Goal: Task Accomplishment & Management: Use online tool/utility

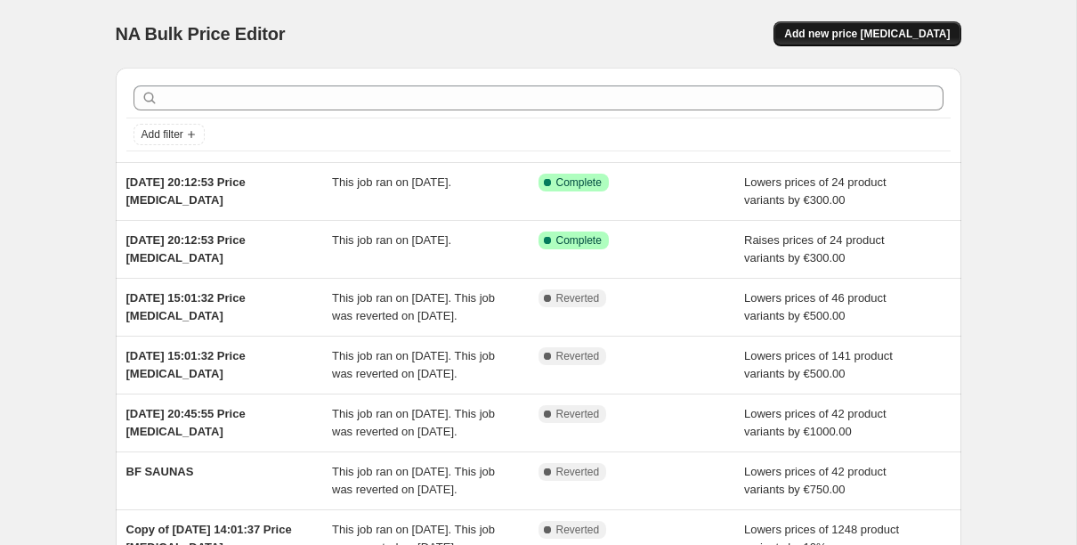
click at [837, 39] on span "Add new price [MEDICAL_DATA]" at bounding box center [866, 34] width 165 height 14
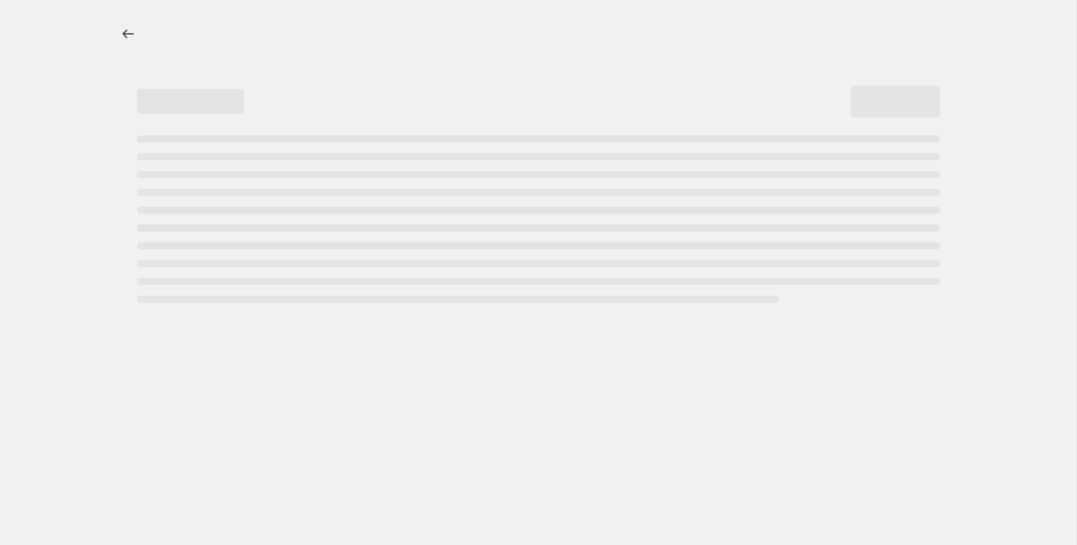
select select "percentage"
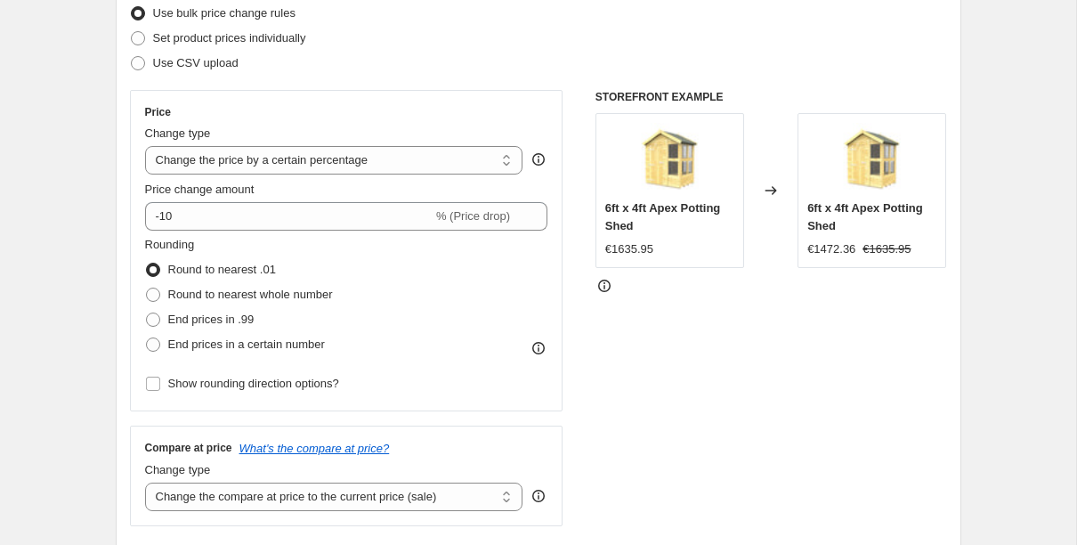
scroll to position [259, 0]
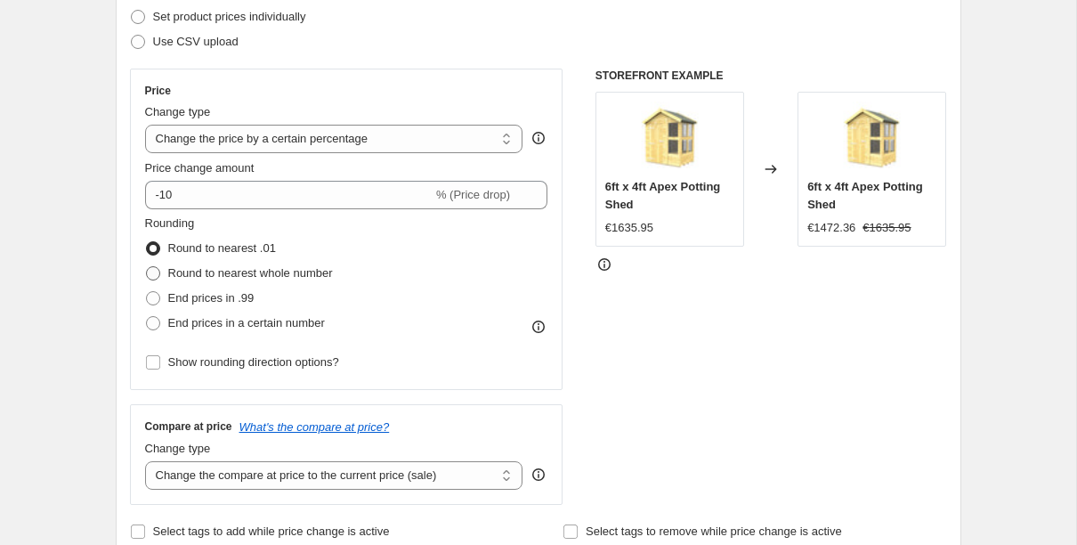
click at [261, 275] on span "Round to nearest whole number" at bounding box center [250, 272] width 165 height 13
click at [147, 267] on input "Round to nearest whole number" at bounding box center [146, 266] width 1 height 1
radio input "true"
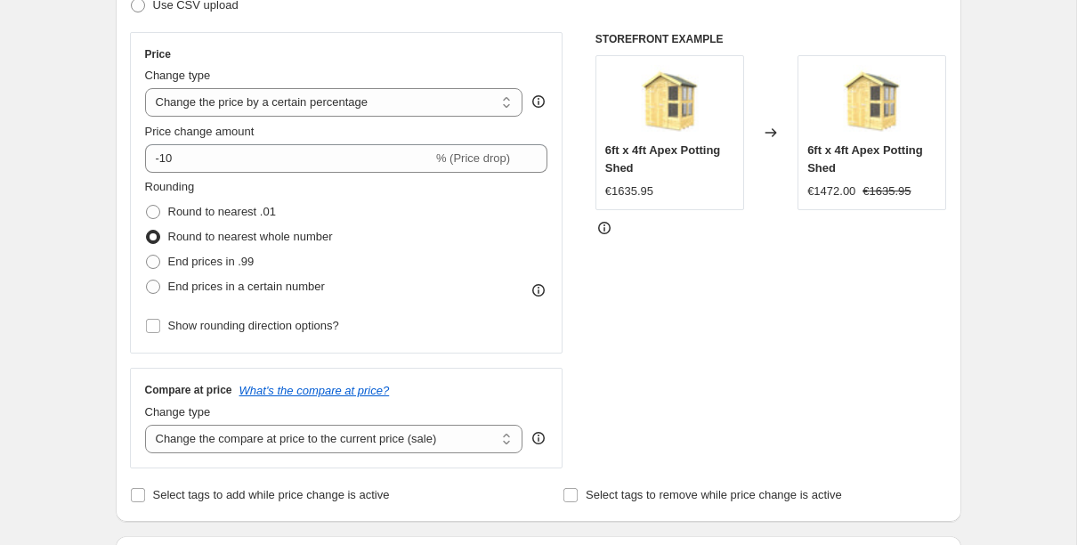
scroll to position [296, 0]
click at [278, 294] on span "End prices in a certain number" at bounding box center [246, 286] width 157 height 18
click at [147, 279] on input "End prices in a certain number" at bounding box center [146, 279] width 1 height 1
radio input "true"
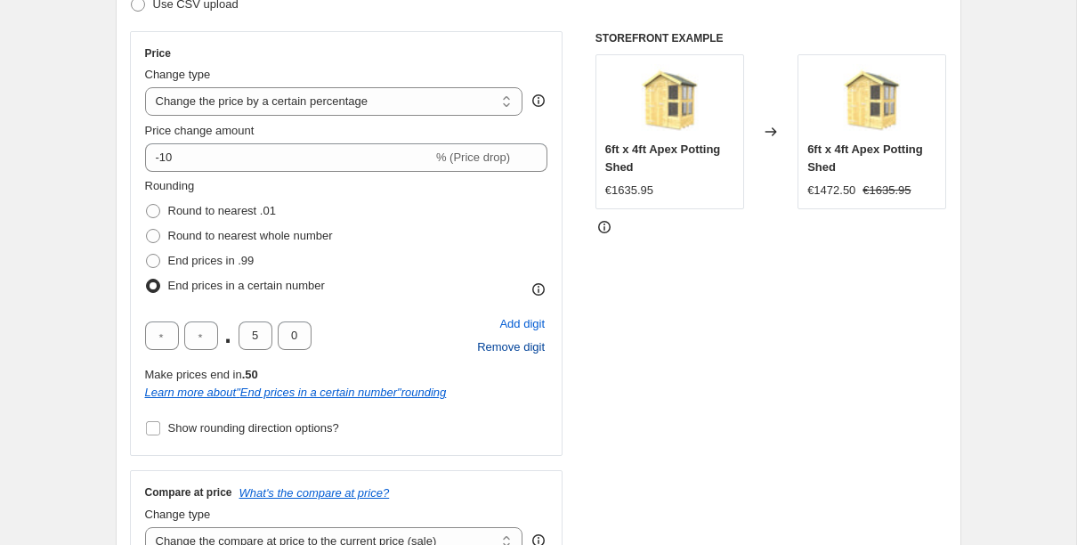
click at [496, 346] on span "Remove digit" at bounding box center [511, 347] width 68 height 18
click at [519, 323] on span "Add digit" at bounding box center [521, 324] width 45 height 18
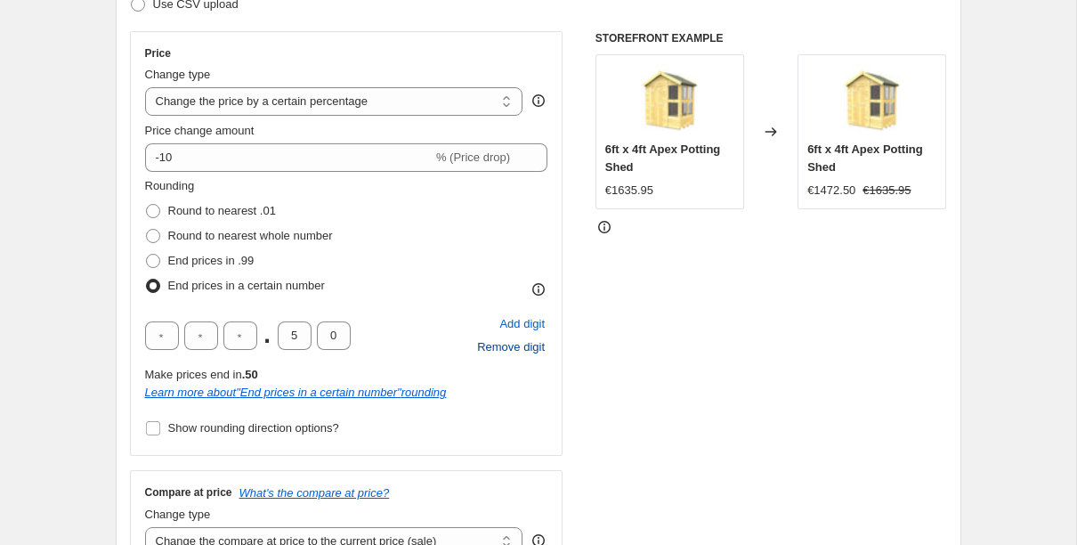
click at [311, 335] on div ". 5 0" at bounding box center [248, 335] width 206 height 28
click at [303, 334] on input "5" at bounding box center [295, 335] width 34 height 28
type input "0"
click at [247, 343] on input "text" at bounding box center [240, 335] width 34 height 28
type input "9"
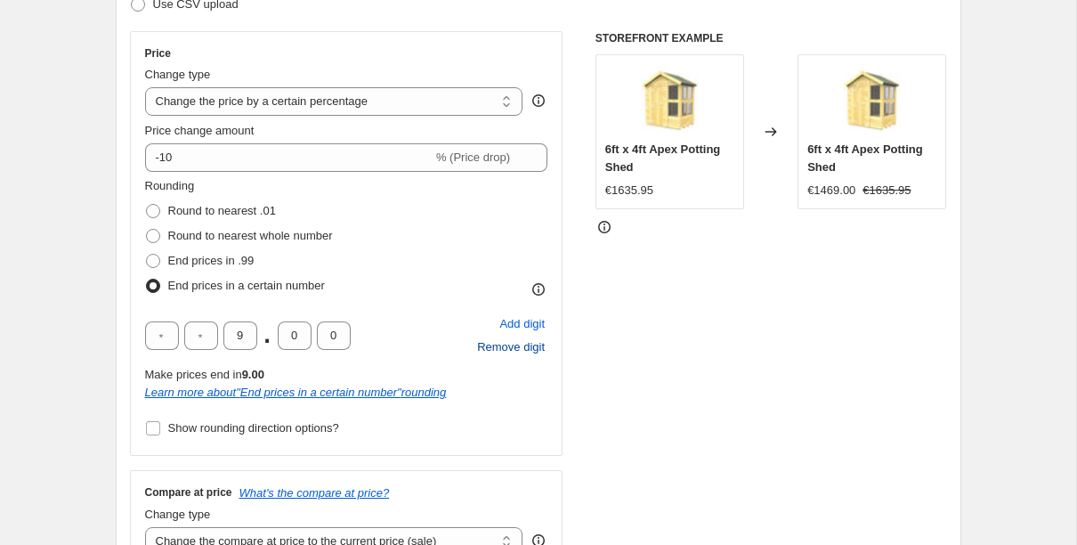
click at [366, 327] on div "9 . 0 0 Add digit Remove digit" at bounding box center [346, 335] width 403 height 46
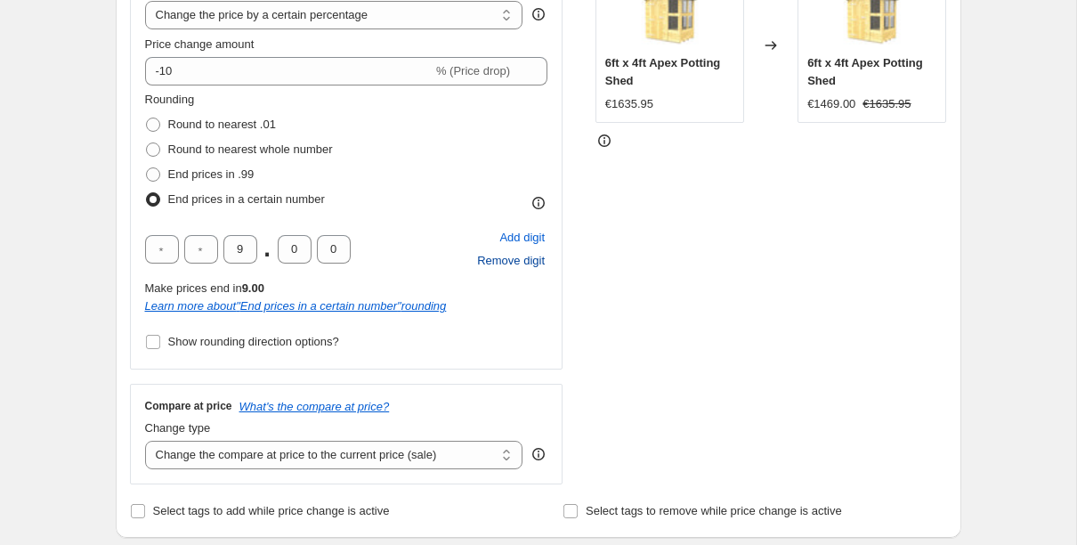
scroll to position [386, 0]
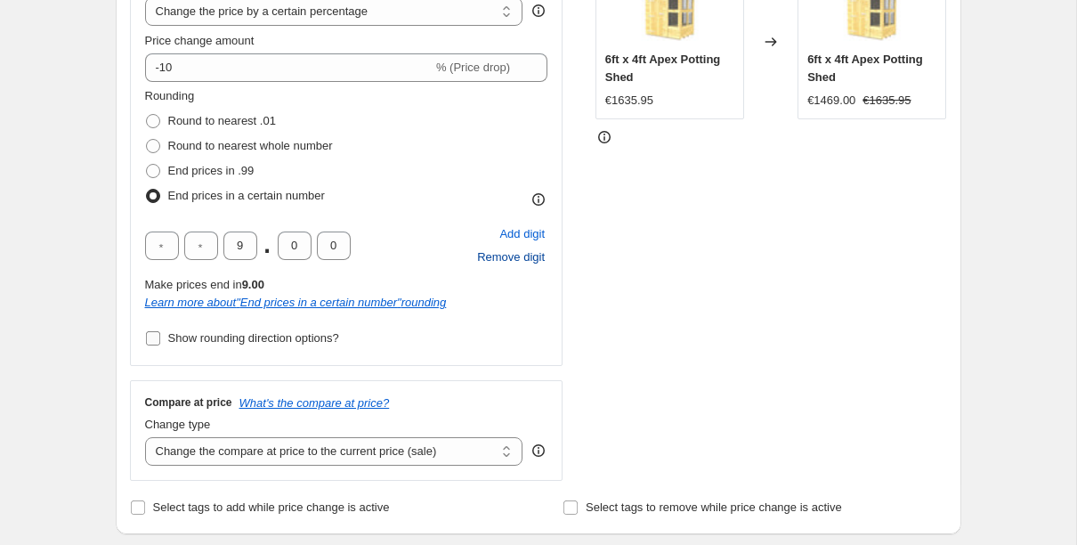
click at [247, 341] on span "Show rounding direction options?" at bounding box center [253, 337] width 171 height 13
click at [160, 341] on input "Show rounding direction options?" at bounding box center [153, 338] width 14 height 14
checkbox input "true"
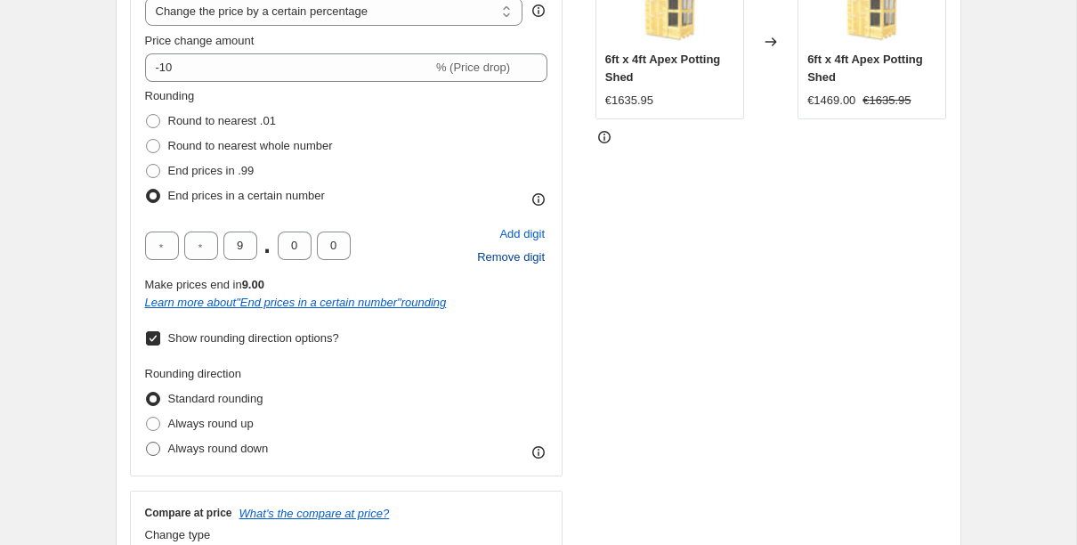
click at [235, 442] on span "Always round down" at bounding box center [218, 447] width 101 height 13
click at [147, 442] on input "Always round down" at bounding box center [146, 441] width 1 height 1
radio input "true"
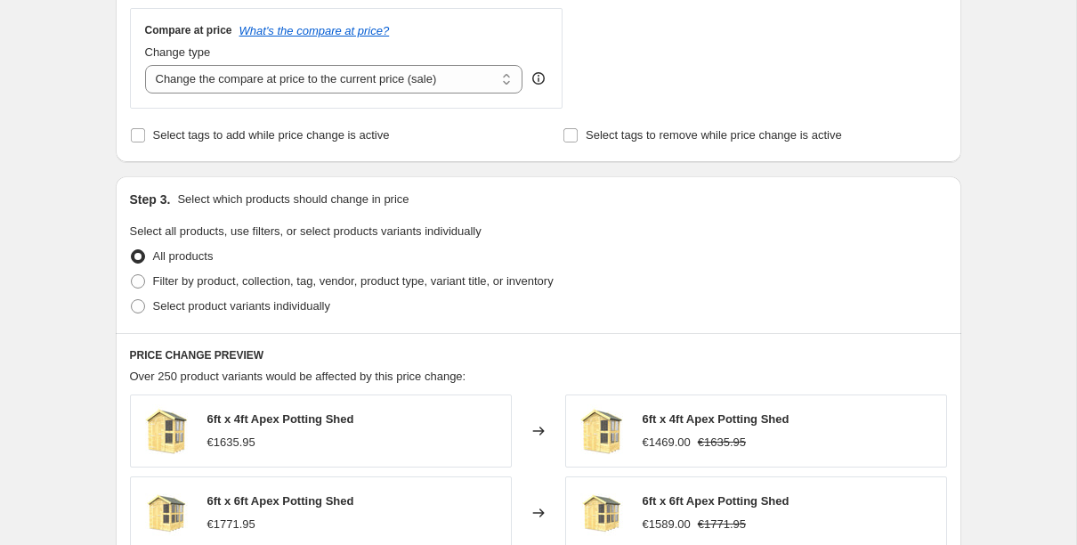
scroll to position [868, 0]
click at [191, 287] on span "Filter by product, collection, tag, vendor, product type, variant title, or inv…" at bounding box center [353, 281] width 400 height 13
click at [132, 276] on input "Filter by product, collection, tag, vendor, product type, variant title, or inv…" at bounding box center [131, 275] width 1 height 1
radio input "true"
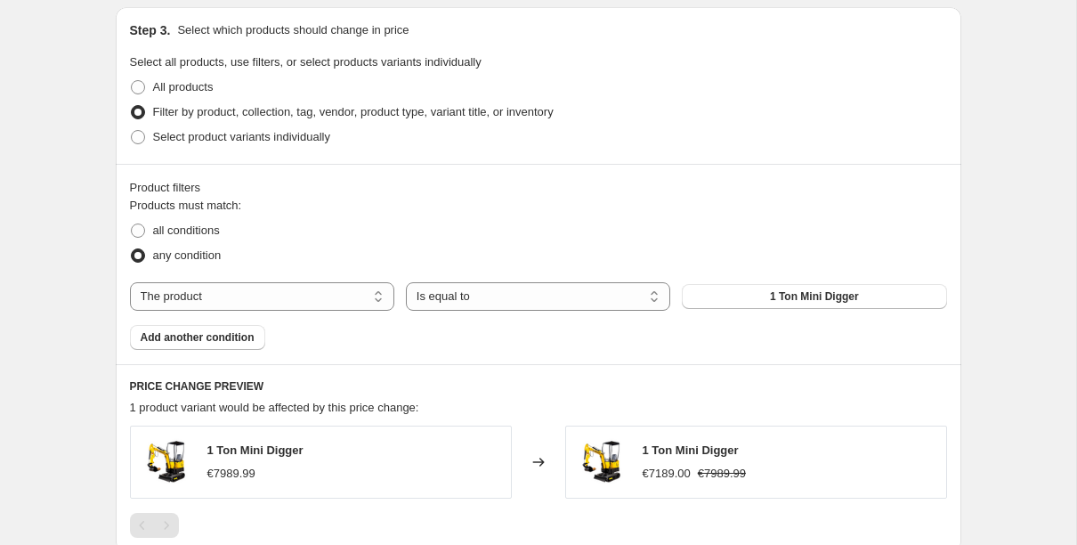
scroll to position [1049, 0]
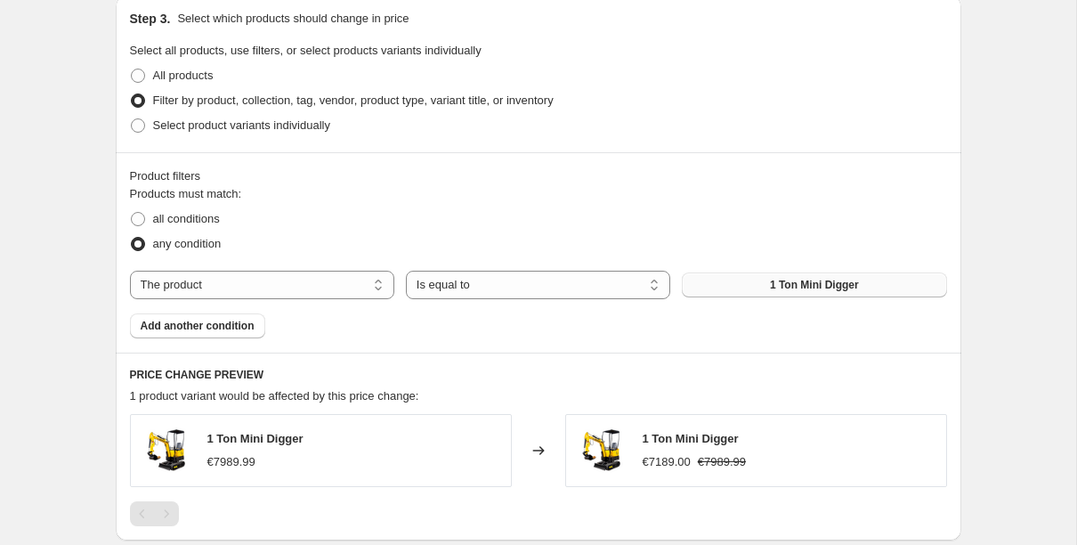
click at [762, 287] on button "1 Ton Mini Digger" at bounding box center [814, 284] width 264 height 25
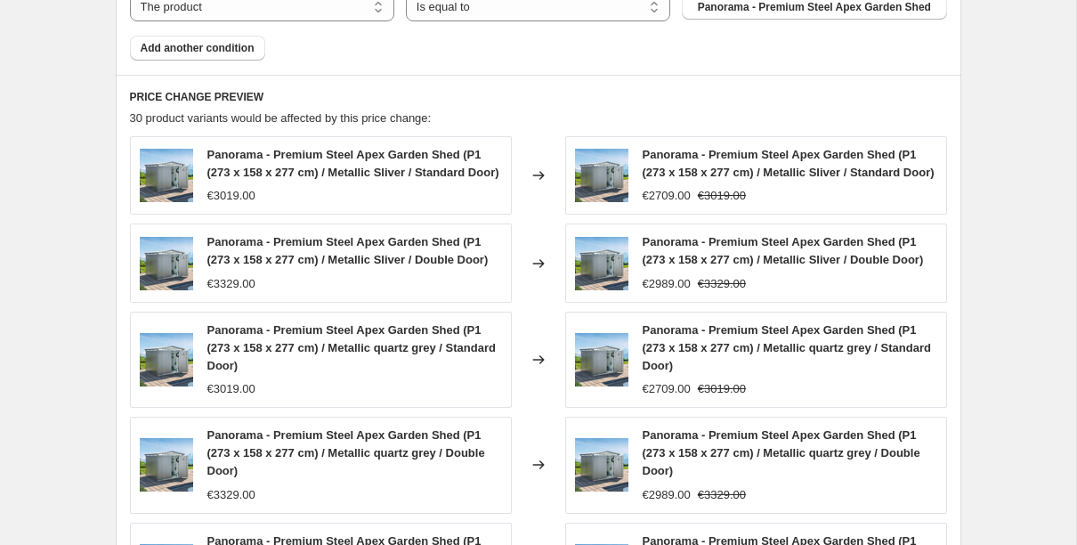
scroll to position [1748, 0]
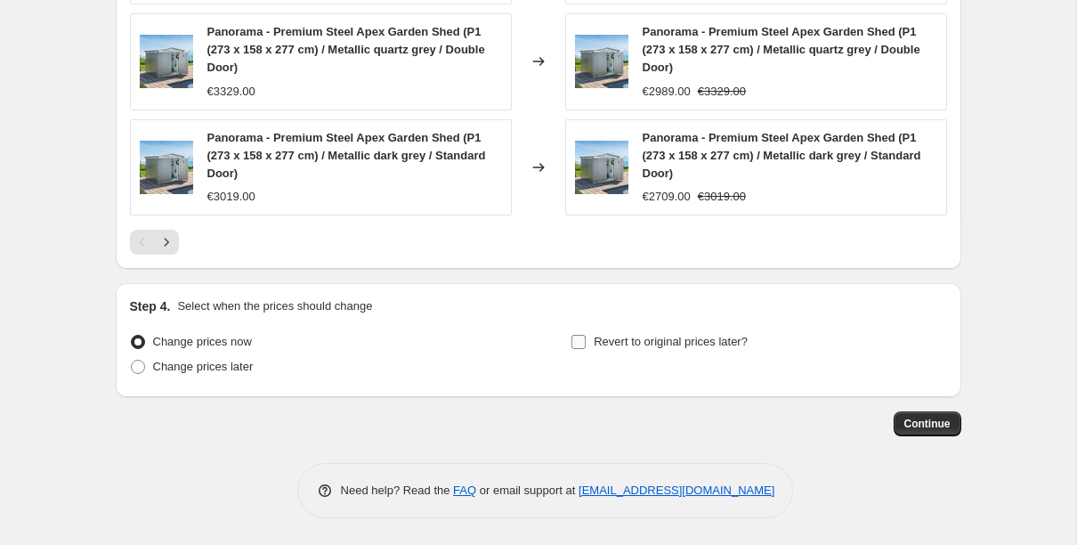
click at [623, 348] on span "Revert to original prices later?" at bounding box center [670, 341] width 154 height 13
click at [585, 348] on input "Revert to original prices later?" at bounding box center [578, 342] width 14 height 14
checkbox input "true"
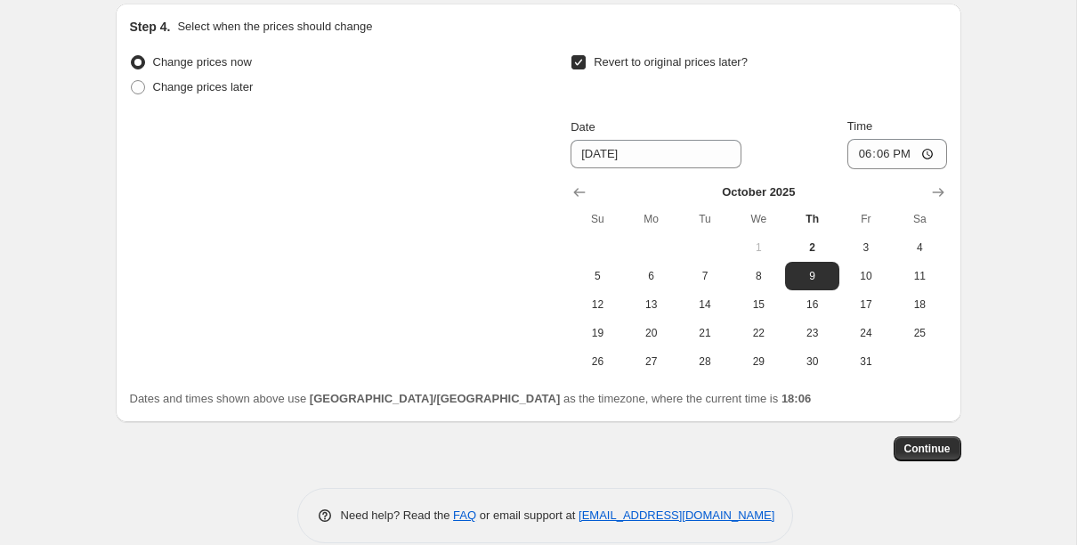
scroll to position [2018, 0]
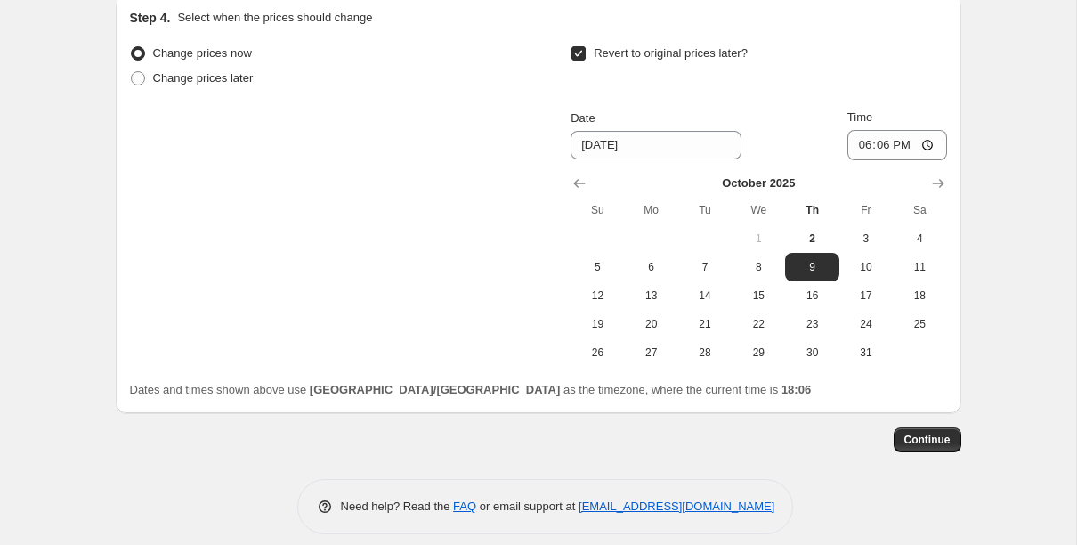
click at [928, 184] on div "[DATE] Su Mo Tu We Th Fr Sa 1 2 3 4 5 6 7 8 9 10 11 12 13 14 15 16 17 18 19 20 …" at bounding box center [751, 263] width 390 height 206
click at [928, 190] on button "Show next month, November 2025" at bounding box center [937, 183] width 25 height 25
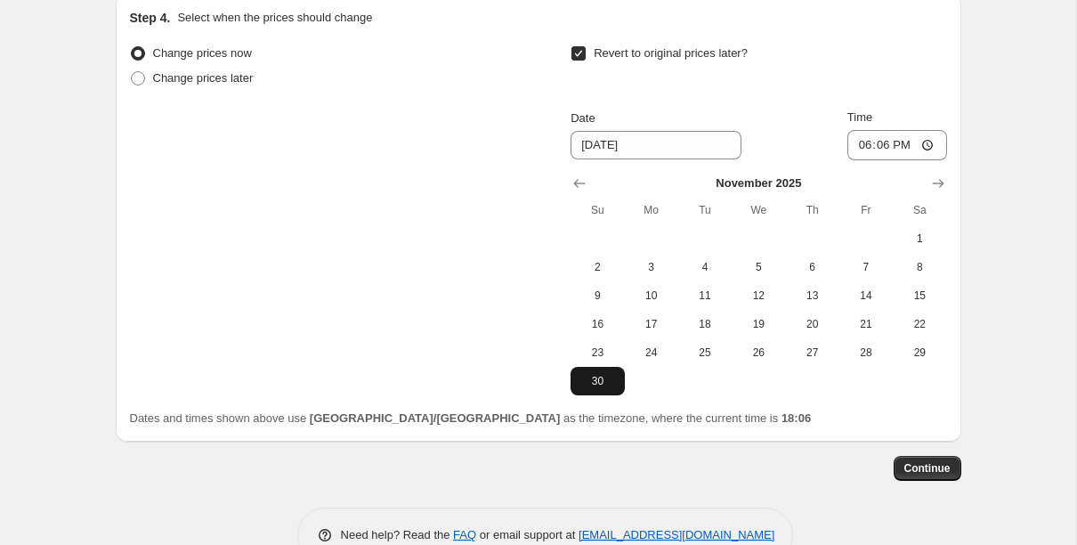
click at [591, 388] on button "30" at bounding box center [596, 381] width 53 height 28
type input "[DATE]"
click at [943, 475] on span "Continue" at bounding box center [927, 468] width 46 height 14
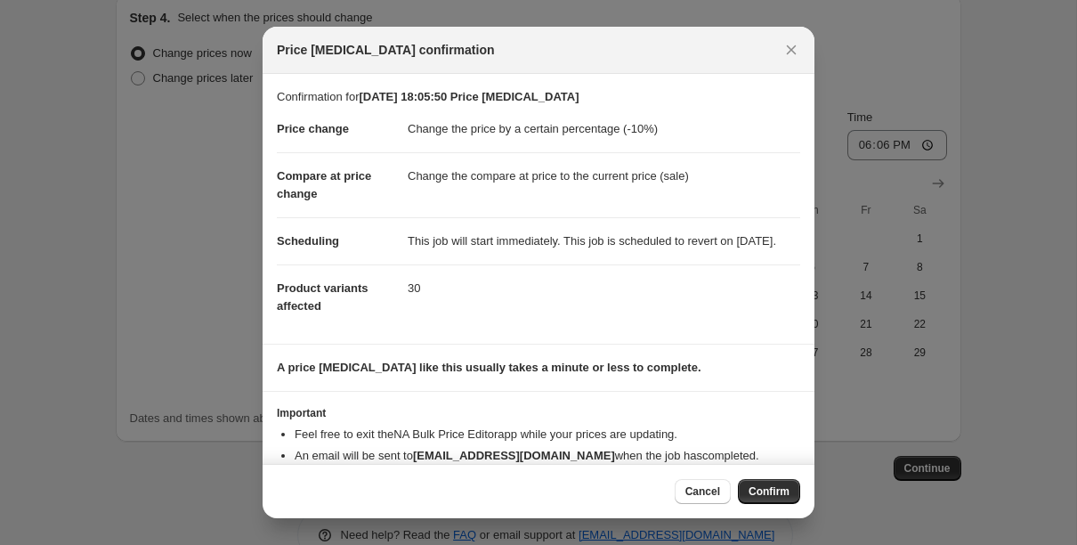
scroll to position [58, 0]
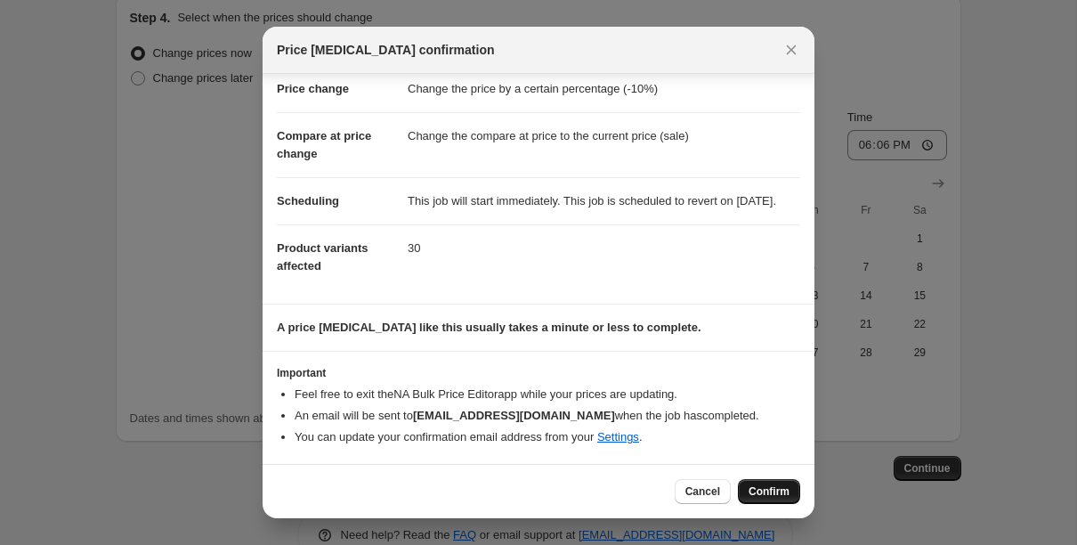
click at [748, 491] on span "Confirm" at bounding box center [768, 491] width 41 height 14
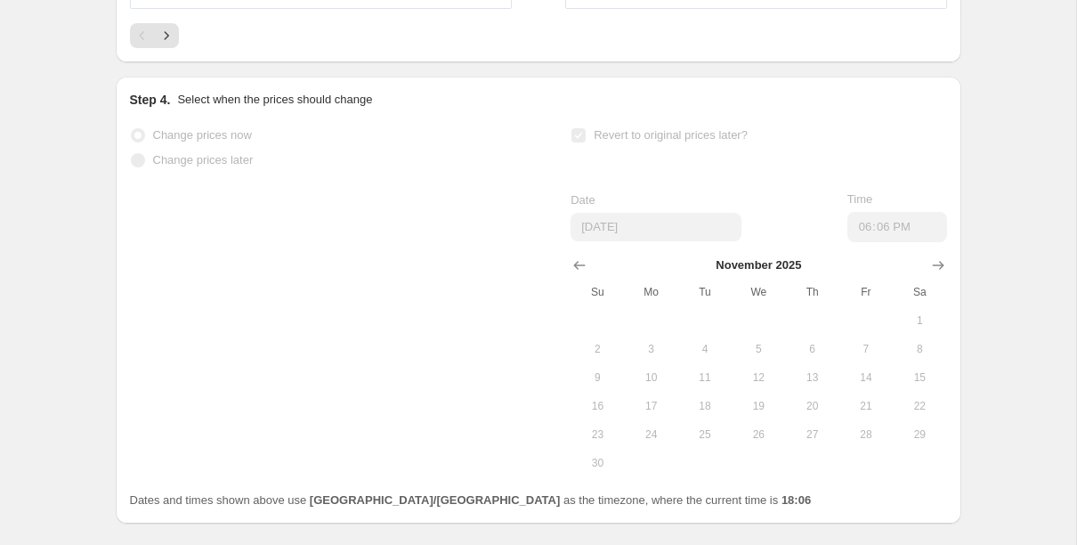
select select "percentage"
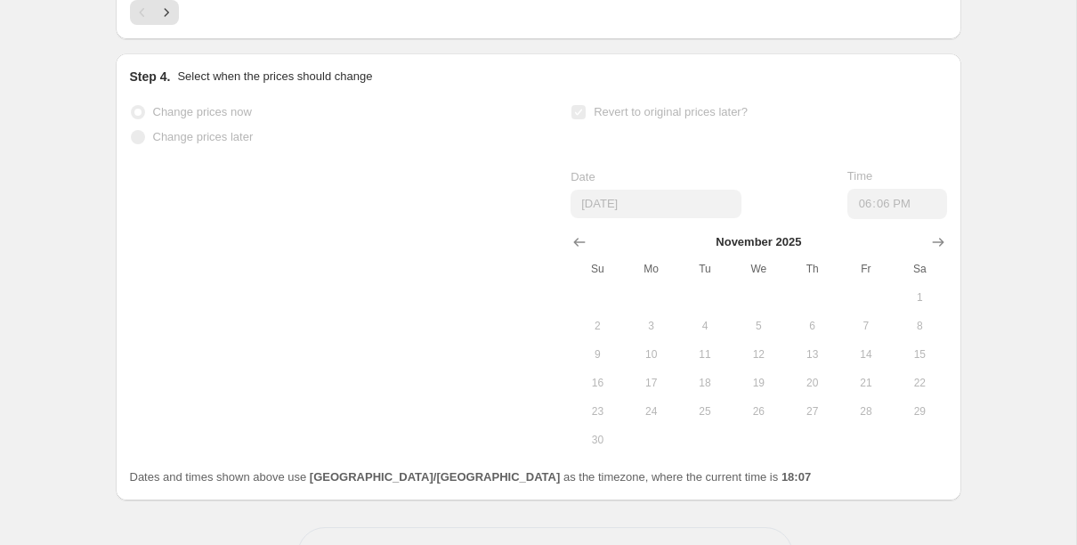
scroll to position [0, 0]
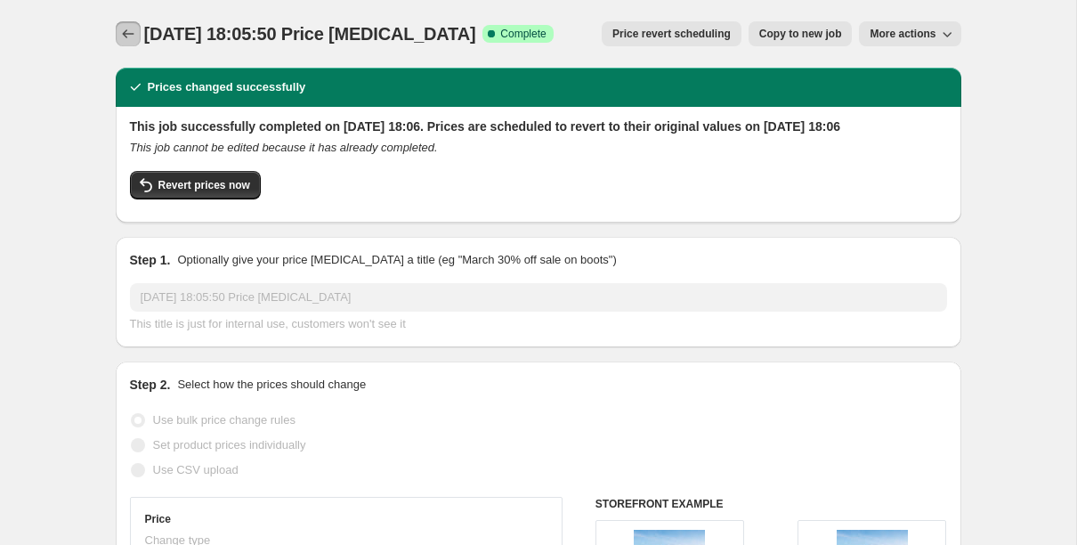
click at [134, 27] on icon "Price change jobs" at bounding box center [128, 34] width 18 height 18
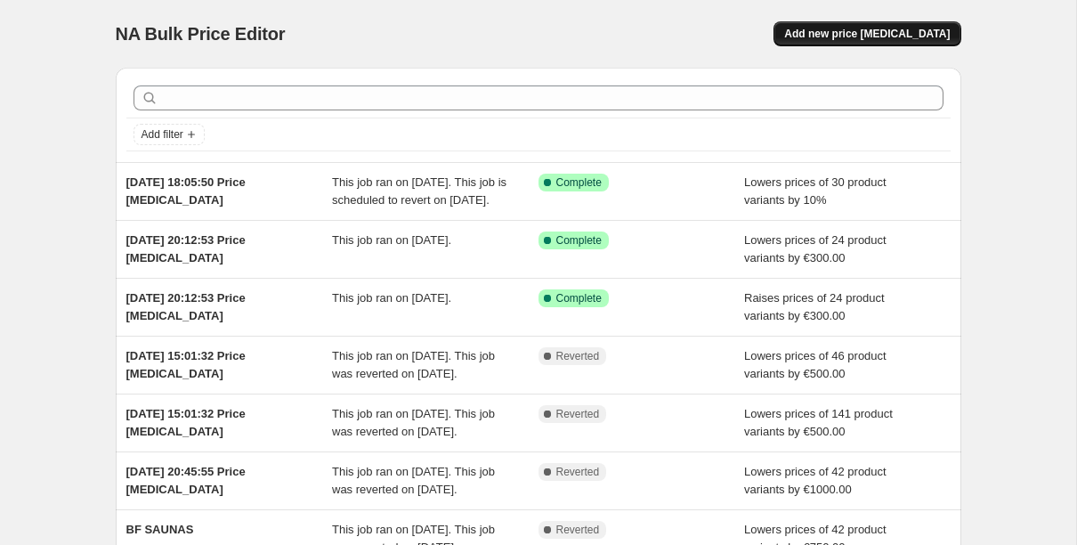
click at [836, 39] on span "Add new price [MEDICAL_DATA]" at bounding box center [866, 34] width 165 height 14
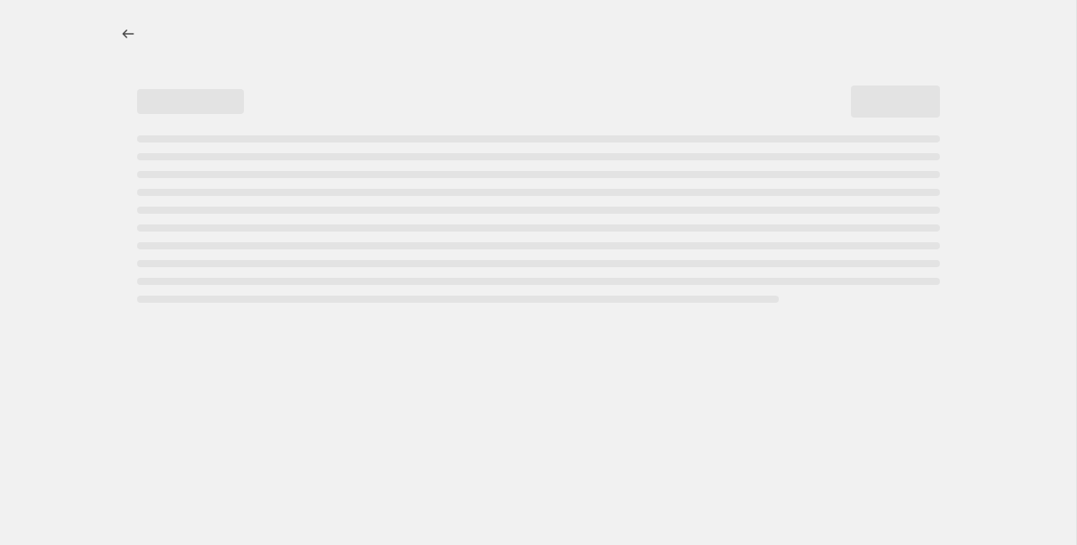
select select "percentage"
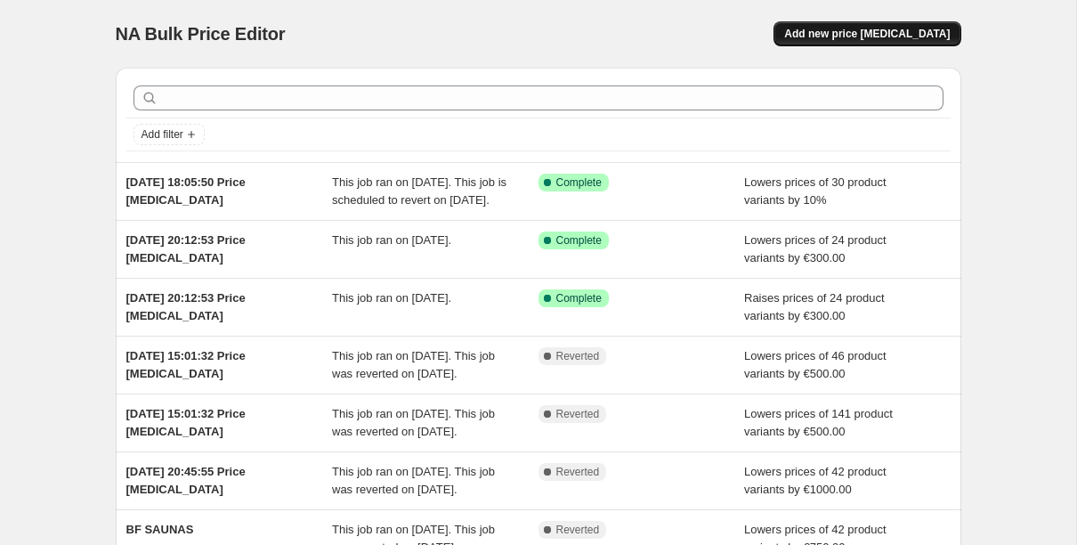
click at [837, 38] on span "Add new price [MEDICAL_DATA]" at bounding box center [866, 34] width 165 height 14
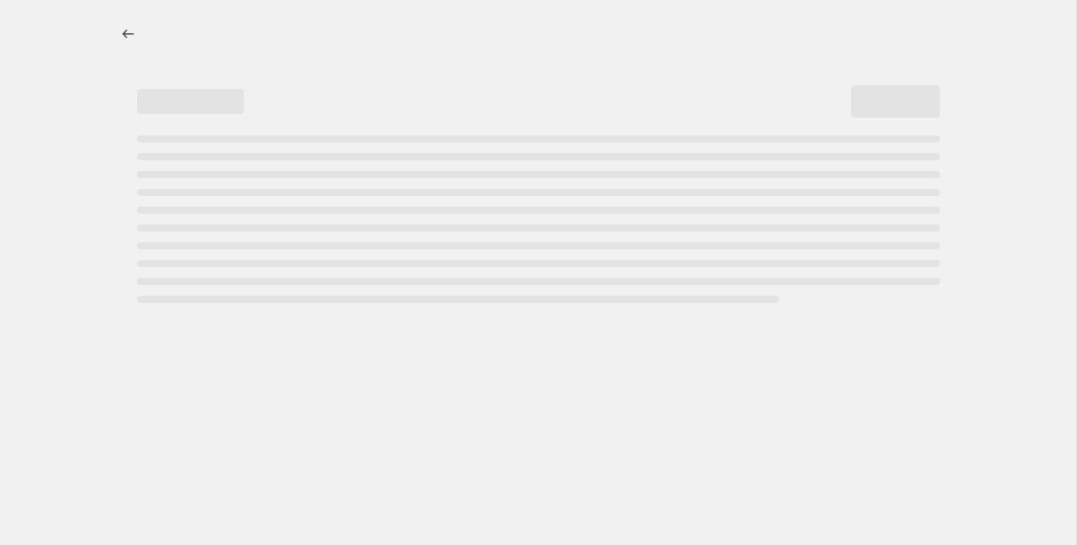
select select "percentage"
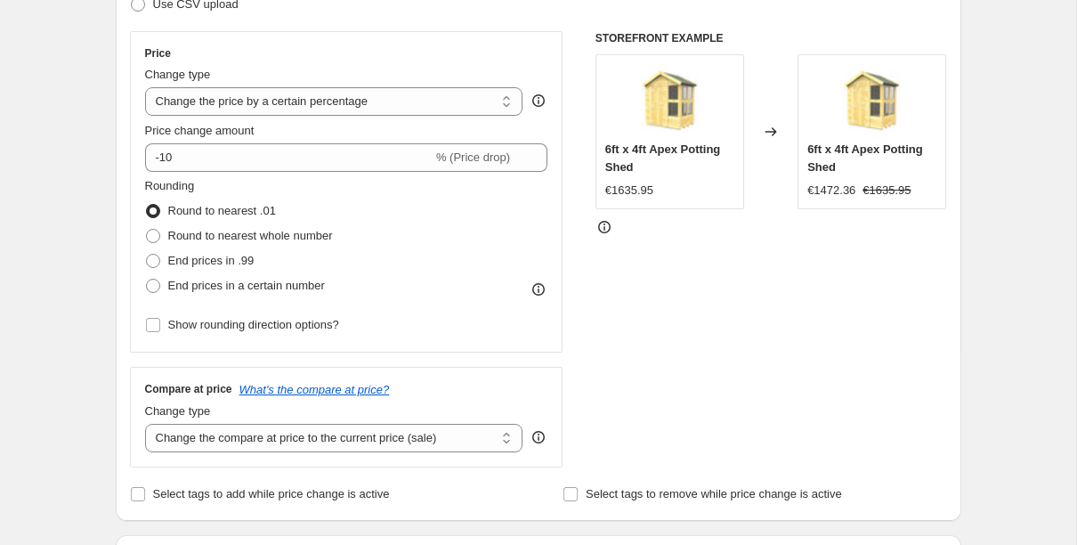
scroll to position [302, 0]
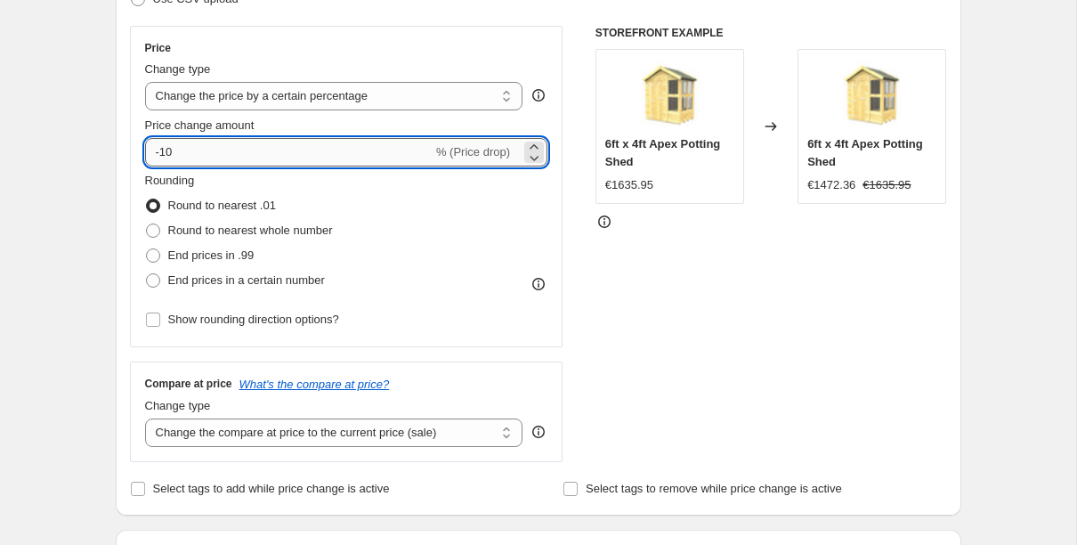
click at [190, 154] on input "-10" at bounding box center [288, 152] width 287 height 28
type input "-1"
type input "-5"
click at [230, 281] on span "End prices in a certain number" at bounding box center [246, 279] width 157 height 13
click at [147, 274] on input "End prices in a certain number" at bounding box center [146, 273] width 1 height 1
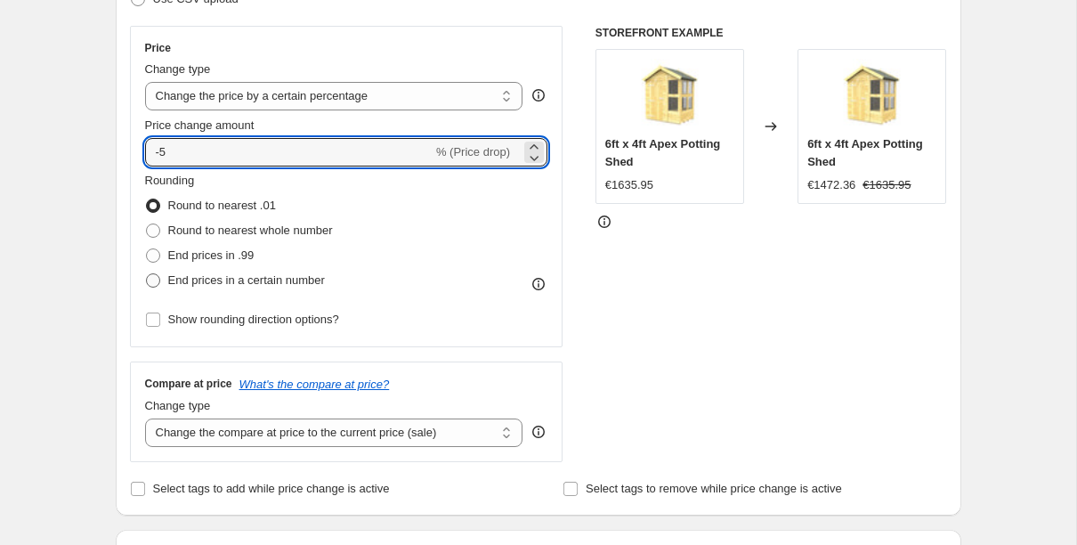
radio input "true"
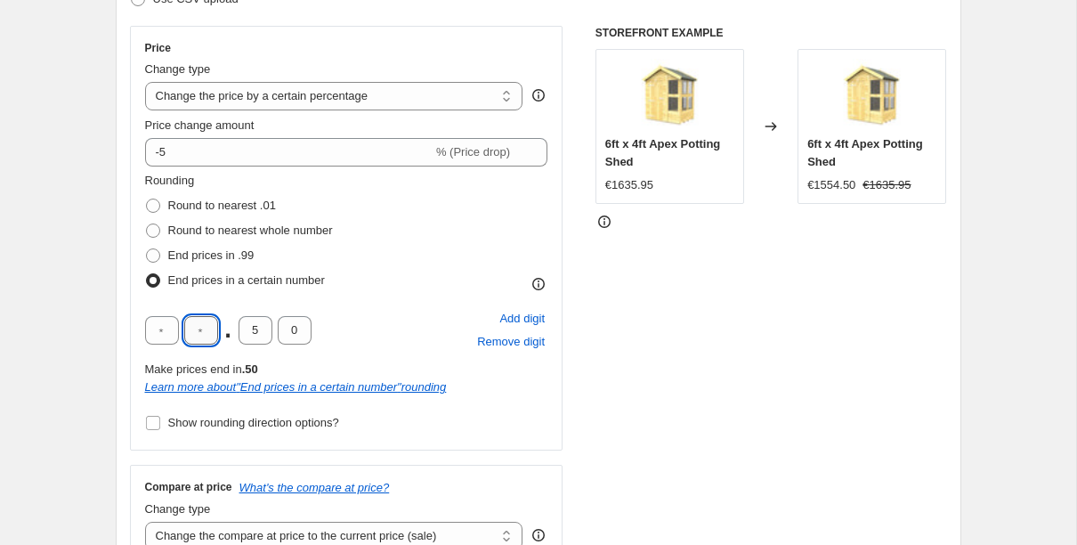
click at [210, 333] on input "text" at bounding box center [201, 330] width 34 height 28
type input "9"
type input "0"
click at [193, 428] on span "Show rounding direction options?" at bounding box center [253, 422] width 171 height 13
click at [160, 428] on input "Show rounding direction options?" at bounding box center [153, 423] width 14 height 14
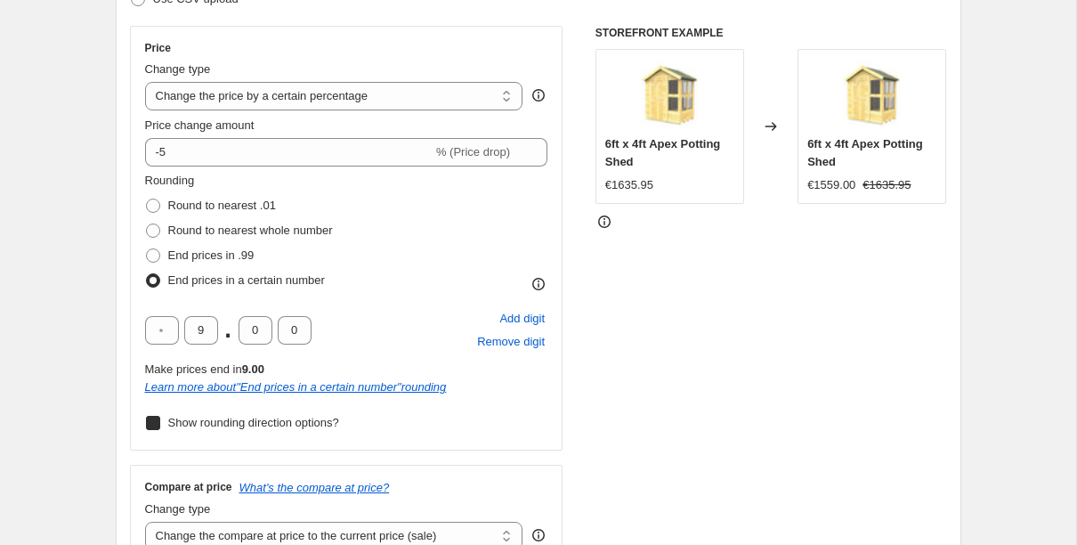
checkbox input "true"
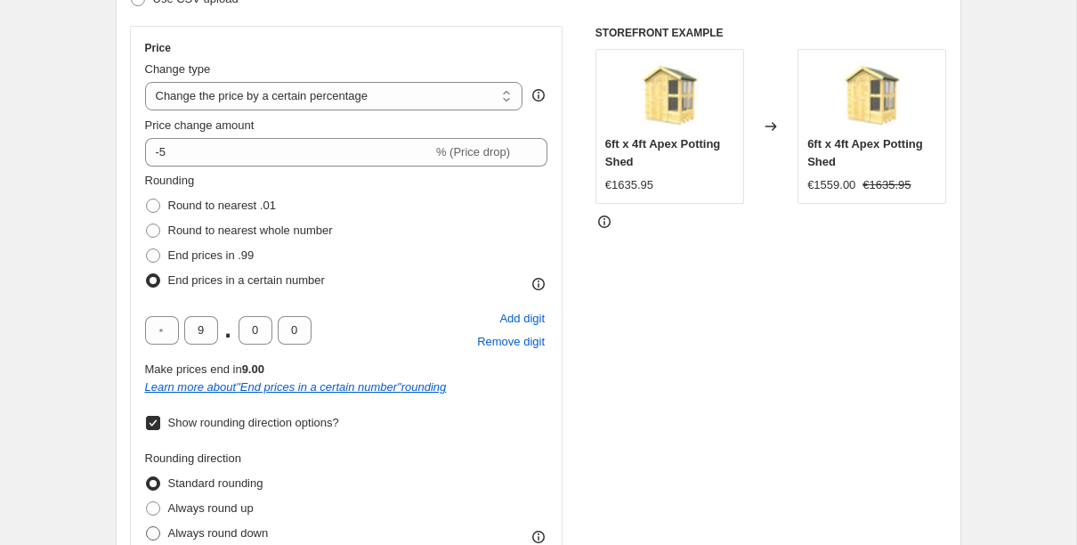
click at [196, 528] on span "Always round down" at bounding box center [218, 532] width 101 height 13
click at [147, 527] on input "Always round down" at bounding box center [146, 526] width 1 height 1
radio input "true"
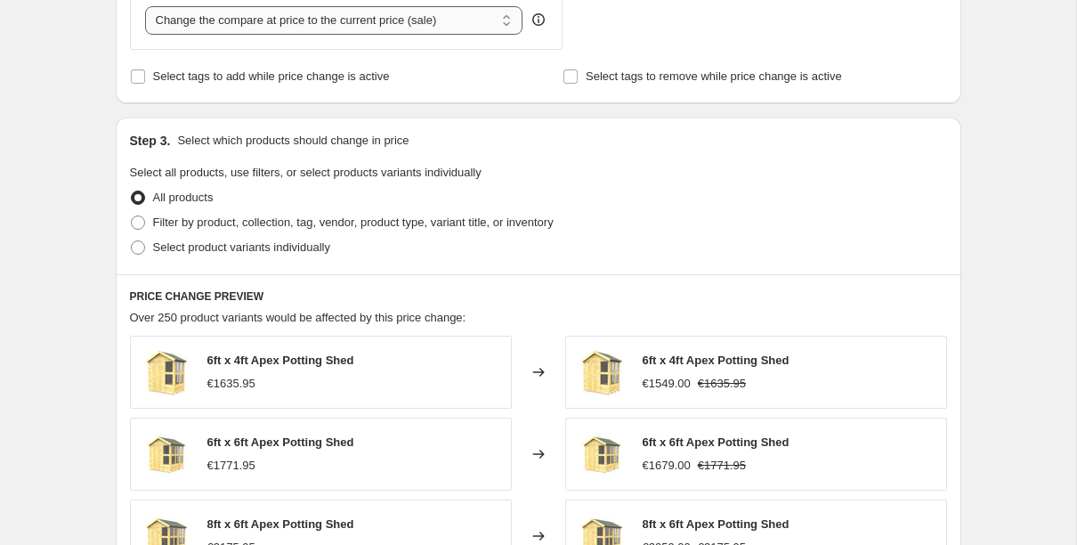
scroll to position [946, 0]
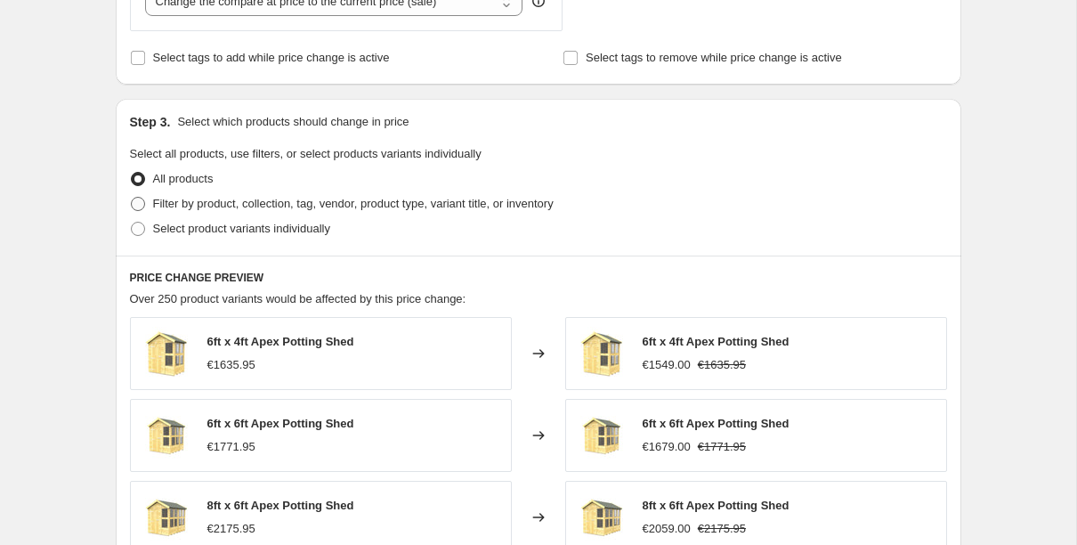
click at [223, 206] on span "Filter by product, collection, tag, vendor, product type, variant title, or inv…" at bounding box center [353, 203] width 400 height 13
click at [132, 198] on input "Filter by product, collection, tag, vendor, product type, variant title, or inv…" at bounding box center [131, 197] width 1 height 1
radio input "true"
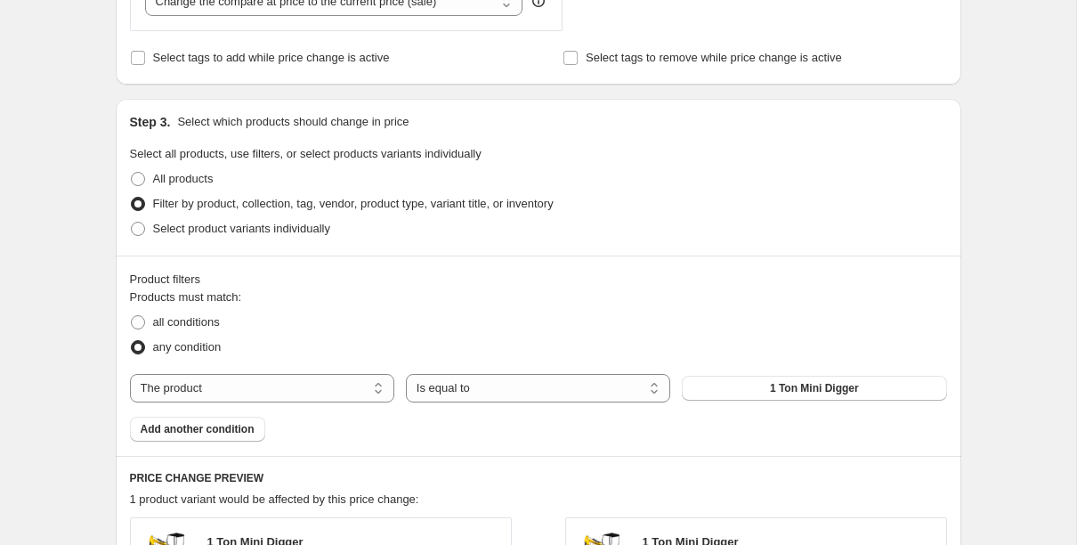
click at [731, 372] on div "Products must match: all conditions any condition The product The product's col…" at bounding box center [538, 364] width 817 height 153
click at [720, 392] on button "1 Ton Mini Digger" at bounding box center [814, 387] width 264 height 25
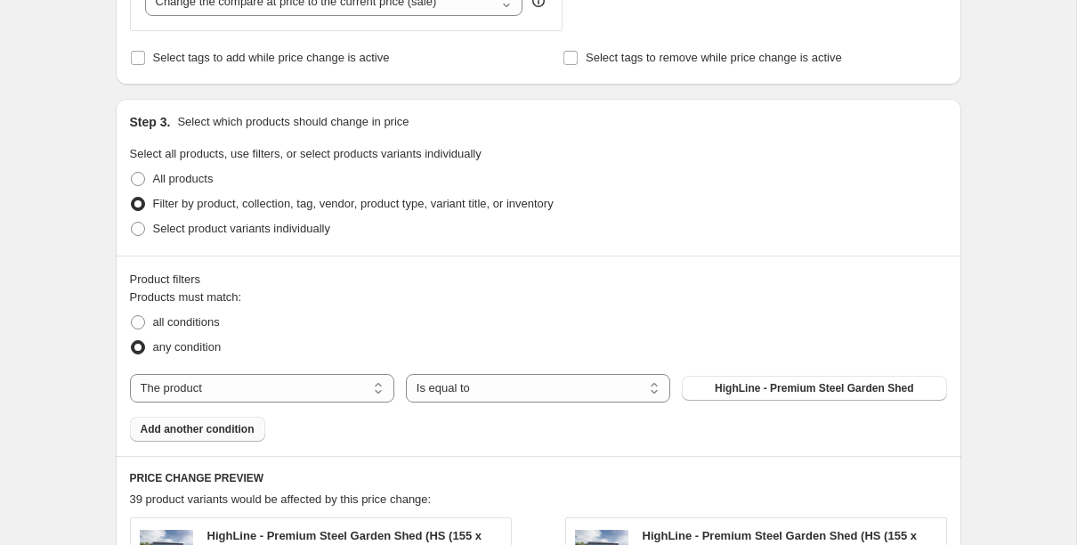
click at [227, 432] on span "Add another condition" at bounding box center [198, 429] width 114 height 14
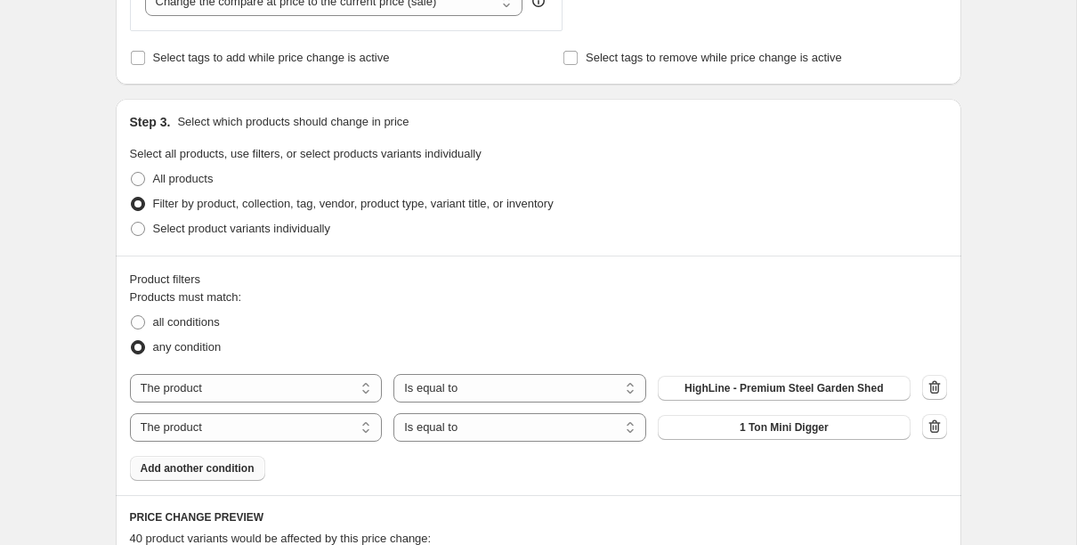
click at [742, 446] on div "Products must match: all conditions any condition The product The product's col…" at bounding box center [538, 384] width 817 height 192
click at [742, 431] on span "1 Ton Mini Digger" at bounding box center [783, 427] width 89 height 14
click at [181, 471] on span "Add another condition" at bounding box center [198, 468] width 114 height 14
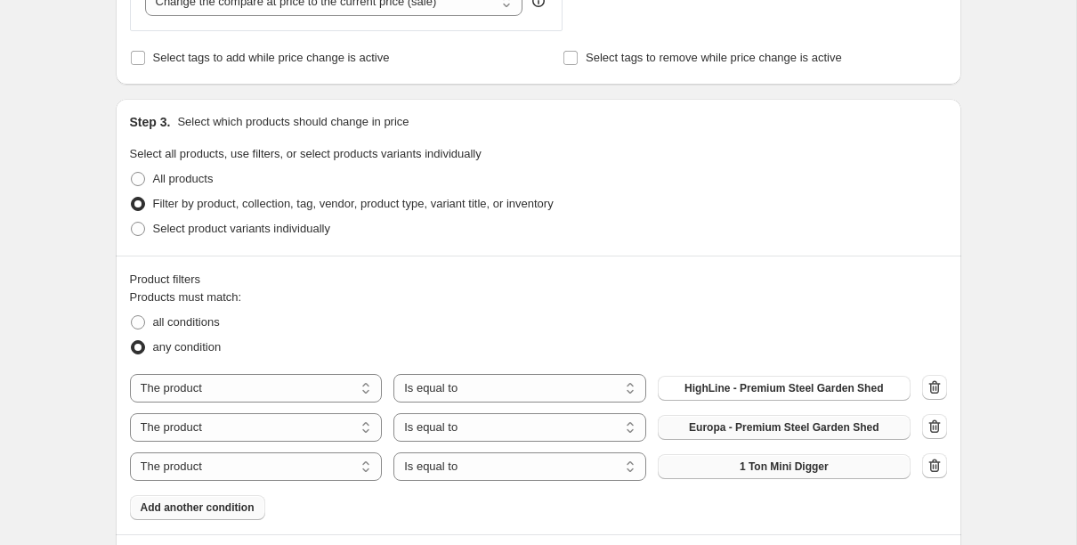
click at [803, 459] on span "1 Ton Mini Digger" at bounding box center [783, 466] width 89 height 14
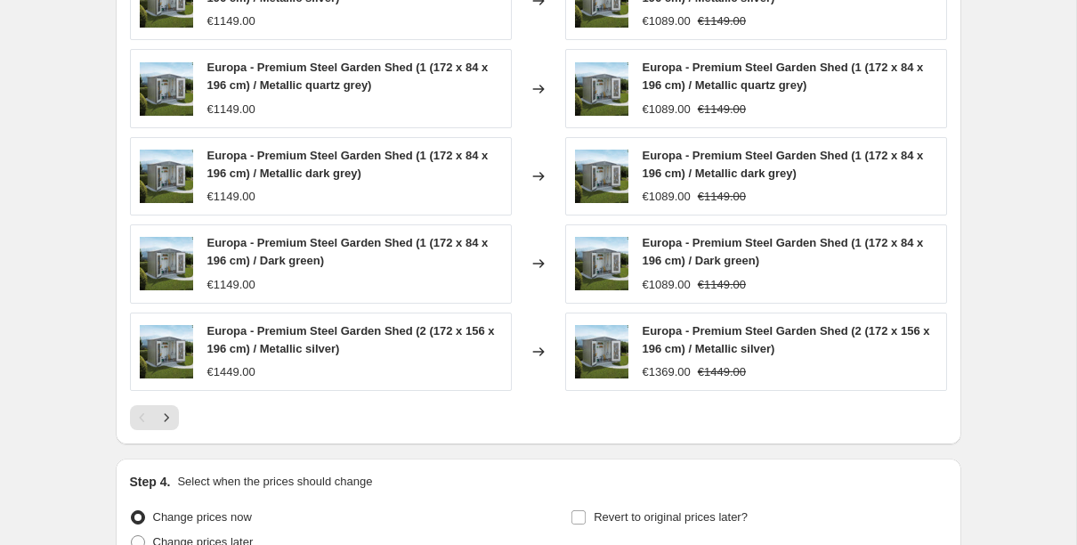
scroll to position [1765, 0]
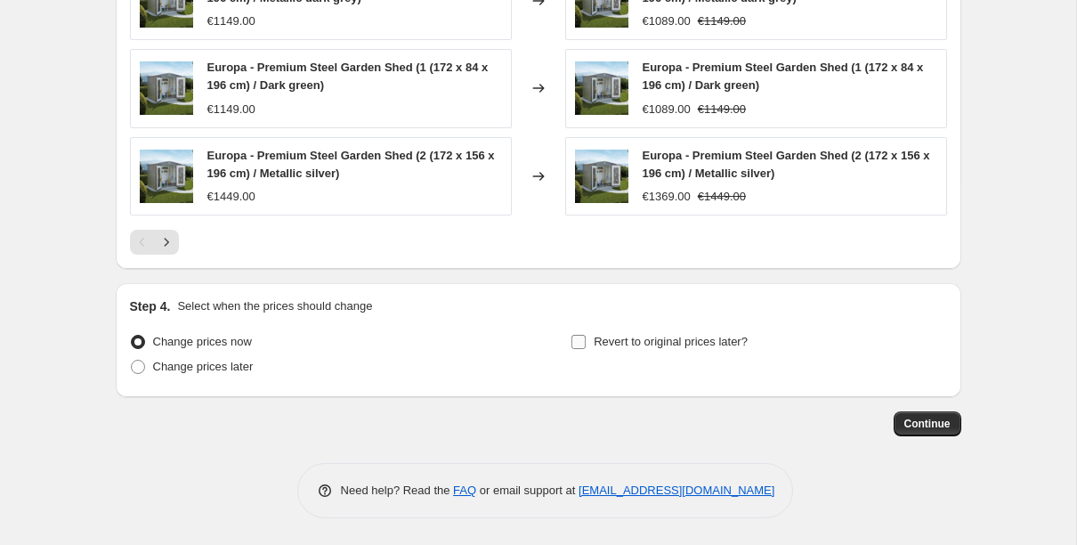
click at [580, 342] on input "Revert to original prices later?" at bounding box center [578, 342] width 14 height 14
checkbox input "true"
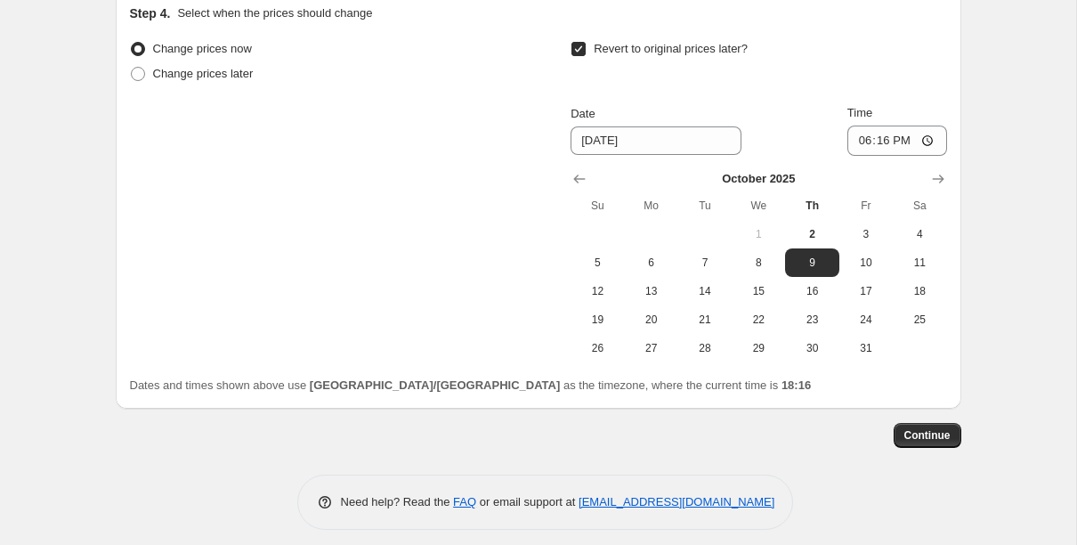
scroll to position [2070, 0]
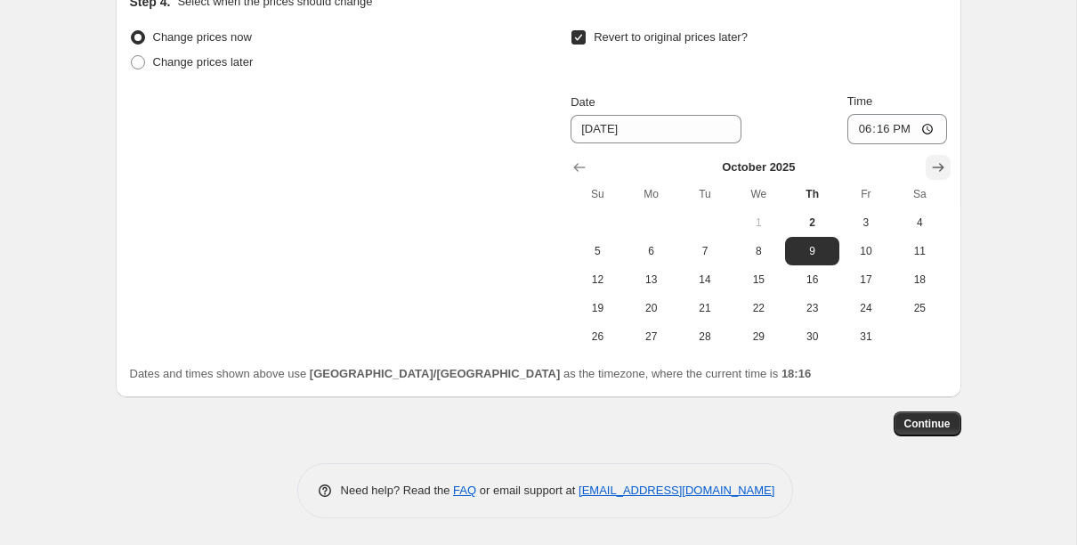
click at [932, 166] on icon "Show next month, November 2025" at bounding box center [938, 167] width 12 height 9
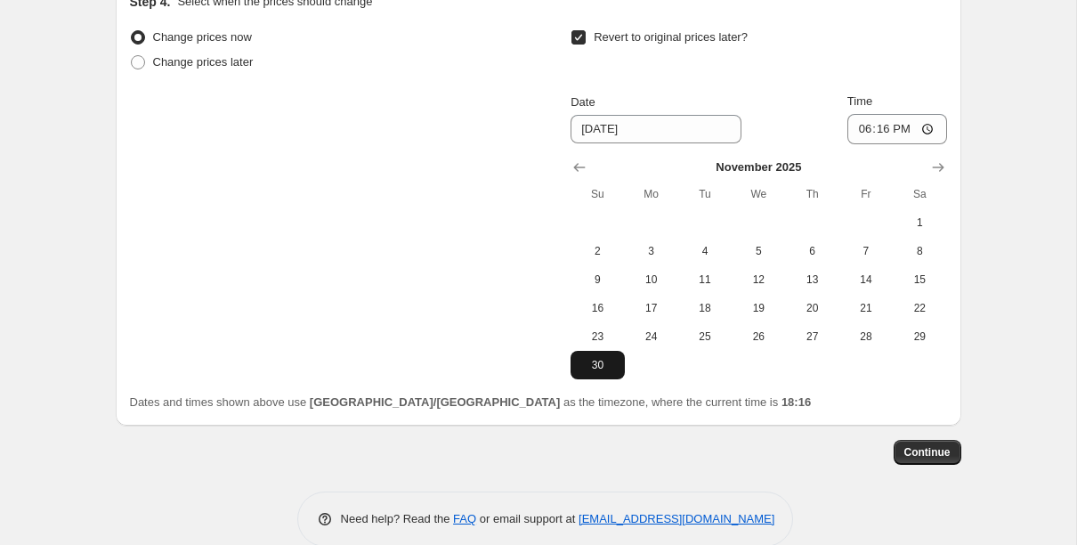
click at [606, 366] on span "30" at bounding box center [596, 365] width 39 height 14
type input "[DATE]"
click at [926, 440] on button "Continue" at bounding box center [927, 452] width 68 height 25
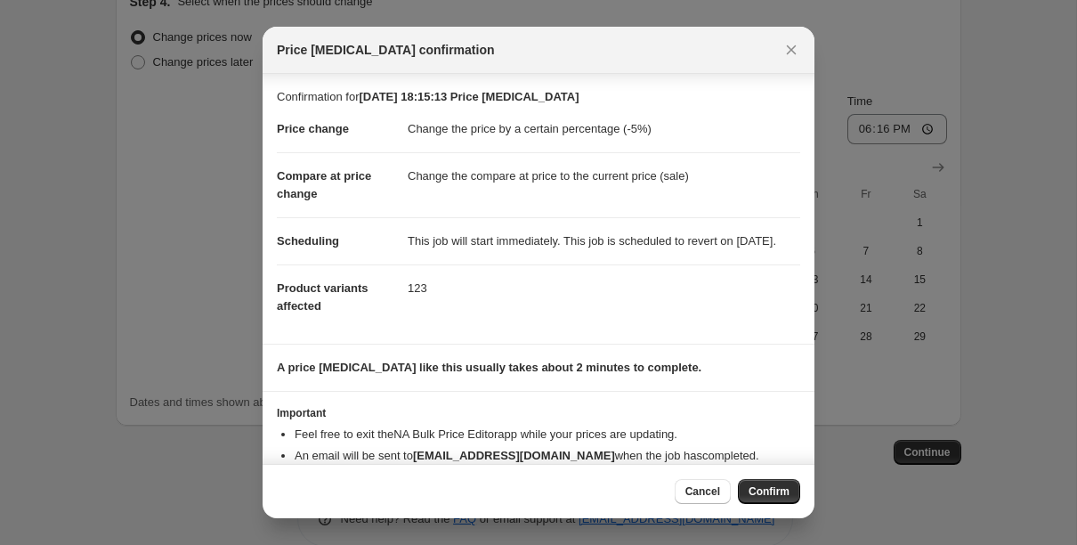
scroll to position [58, 0]
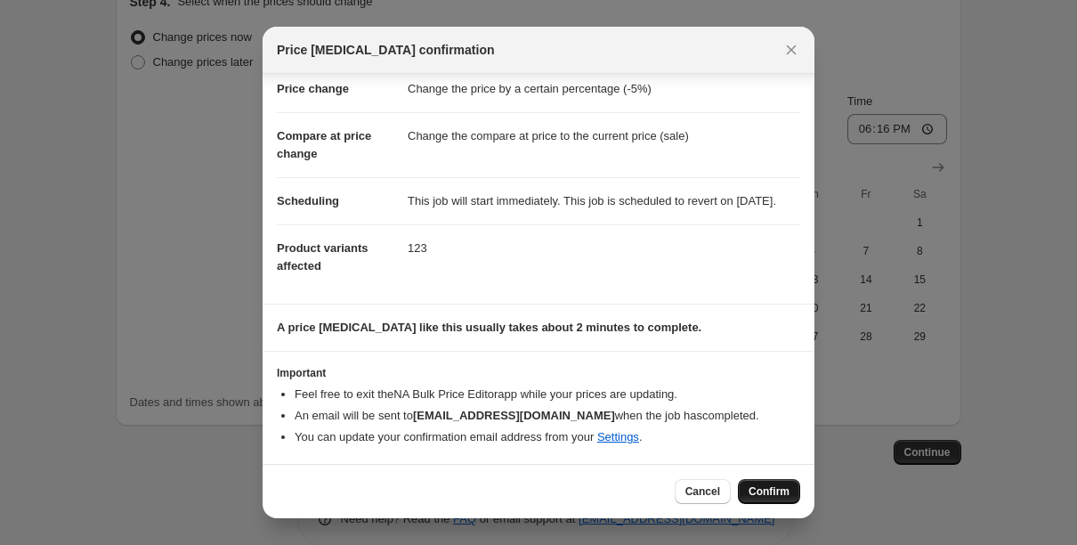
click at [760, 492] on span "Confirm" at bounding box center [768, 491] width 41 height 14
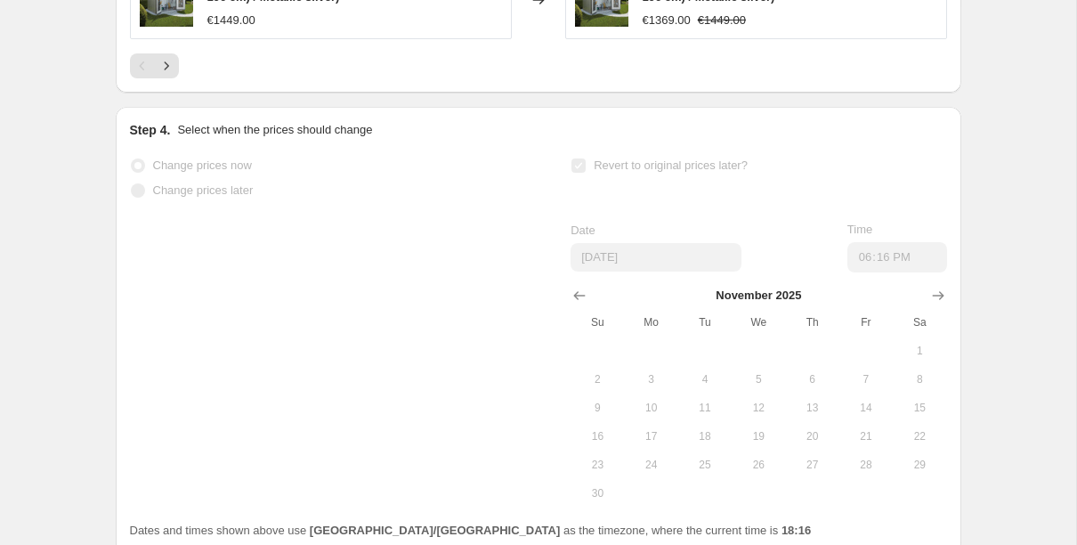
scroll to position [2116, 0]
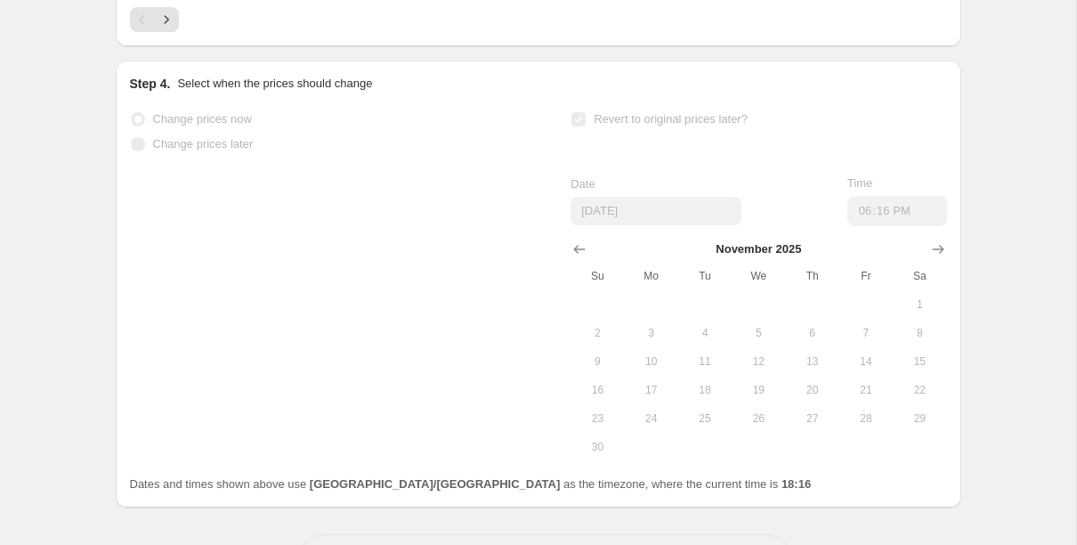
select select "percentage"
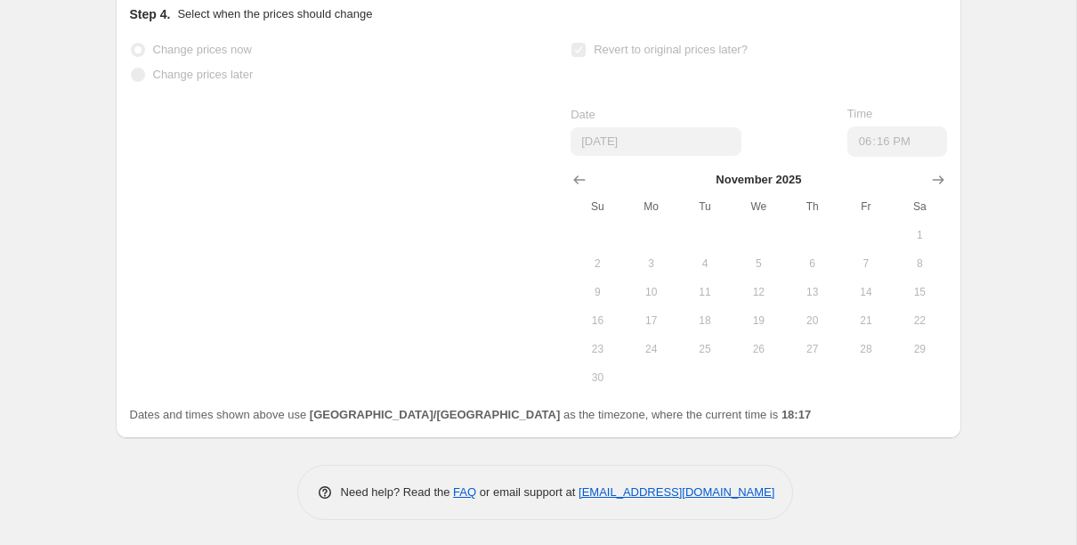
scroll to position [0, 0]
